Goal: Find specific page/section: Find specific page/section

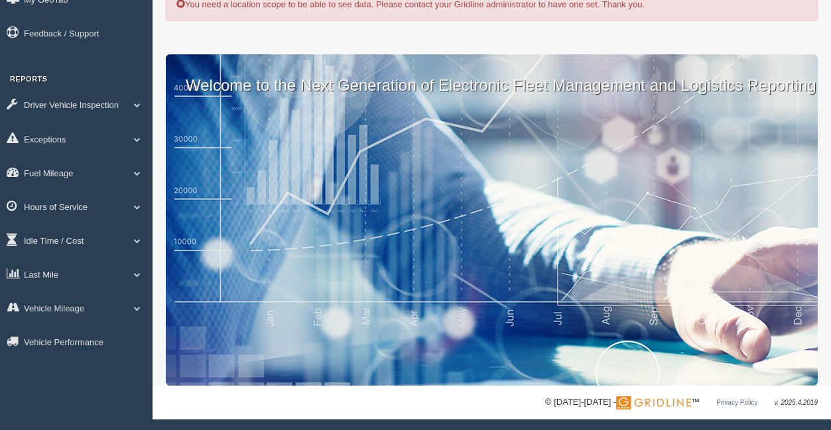
scroll to position [58, 0]
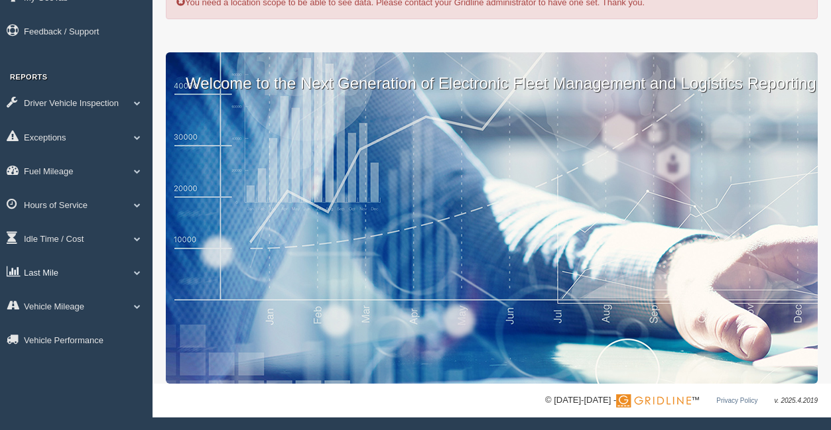
click at [84, 270] on link "Last Mile" at bounding box center [76, 272] width 153 height 30
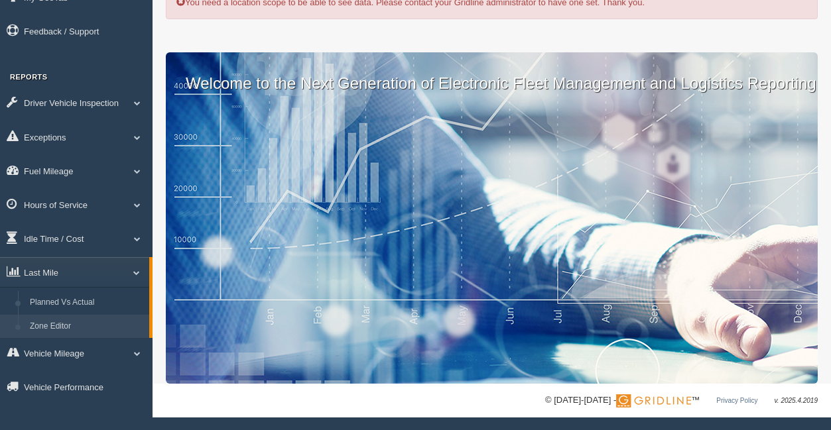
click at [82, 320] on link "Zone Editor" at bounding box center [86, 327] width 125 height 24
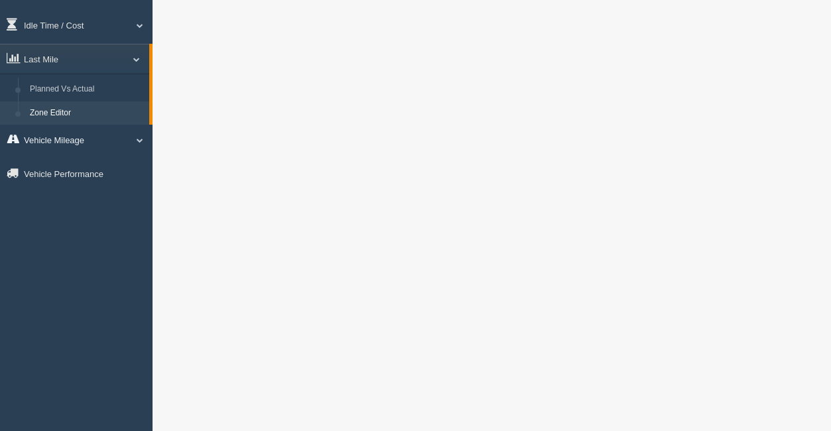
scroll to position [282, 0]
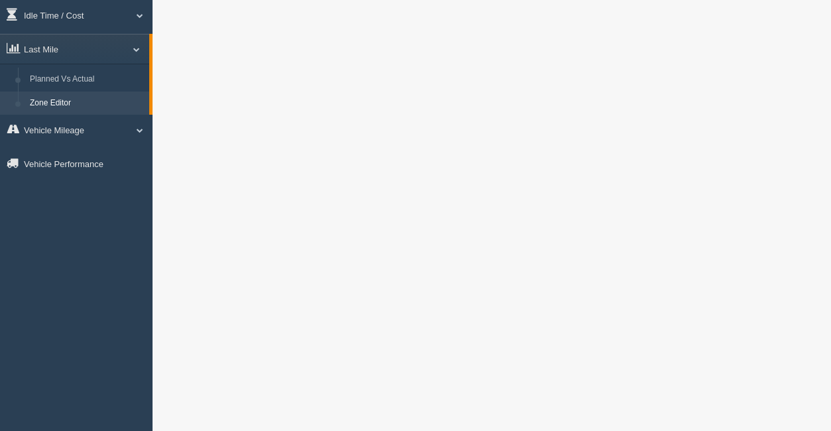
click at [116, 94] on link "Zone Editor" at bounding box center [86, 104] width 125 height 24
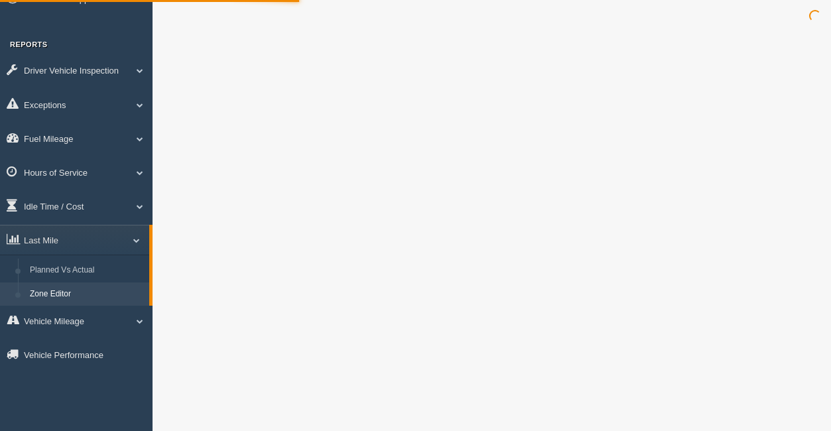
scroll to position [83, 0]
